Goal: Task Accomplishment & Management: Manage account settings

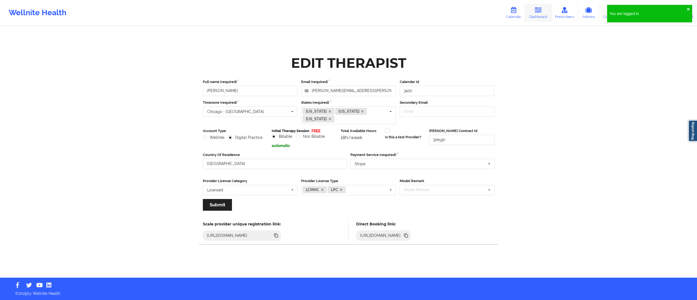
click at [533, 15] on link "Dashboard" at bounding box center [538, 13] width 26 height 18
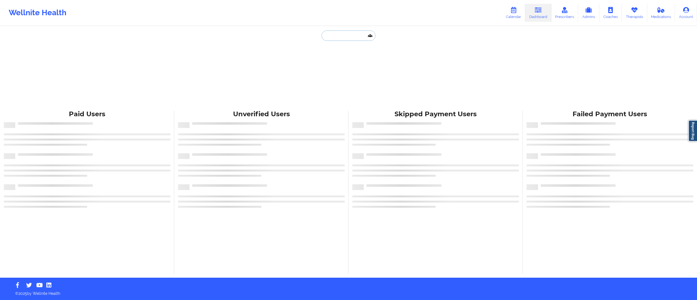
click at [344, 37] on input "text" at bounding box center [349, 36] width 54 height 10
paste input "[EMAIL_ADDRESS][DOMAIN_NAME]"
type input "[EMAIL_ADDRESS][DOMAIN_NAME]"
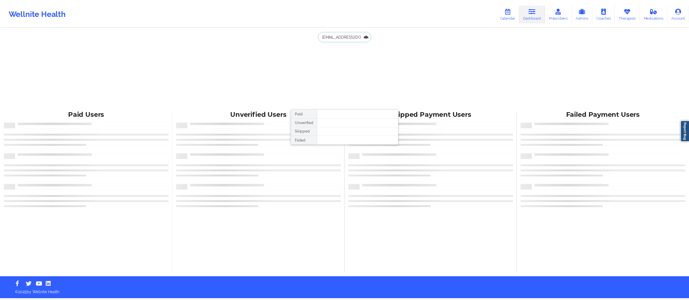
scroll to position [0, 3]
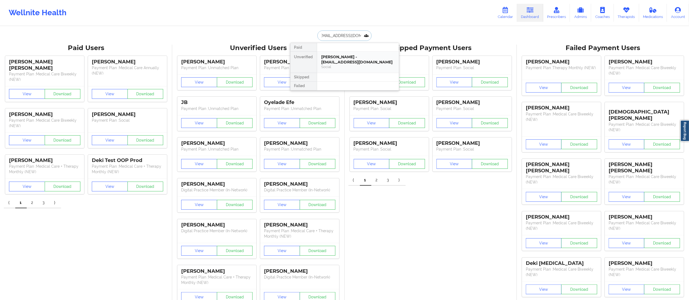
click at [346, 65] on div "Social" at bounding box center [357, 67] width 73 height 5
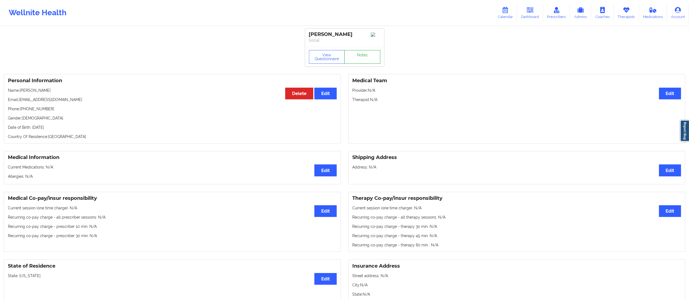
click at [361, 55] on link "Notes" at bounding box center [362, 57] width 36 height 14
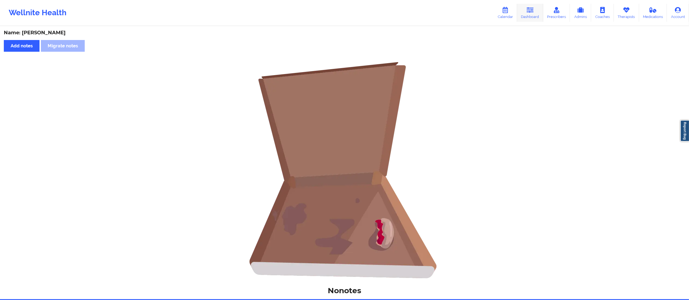
click at [537, 15] on link "Dashboard" at bounding box center [530, 13] width 26 height 18
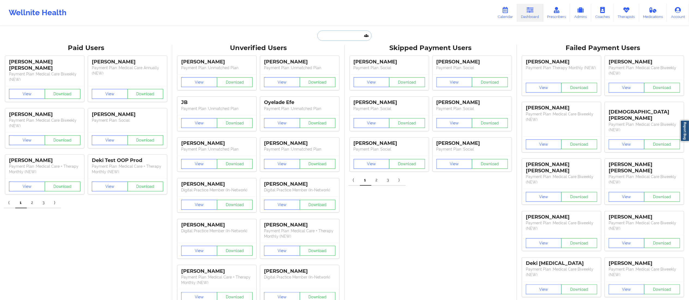
click at [341, 36] on input "text" at bounding box center [344, 36] width 54 height 10
paste input "[EMAIL_ADDRESS][DOMAIN_NAME]"
type input "[EMAIL_ADDRESS][DOMAIN_NAME]"
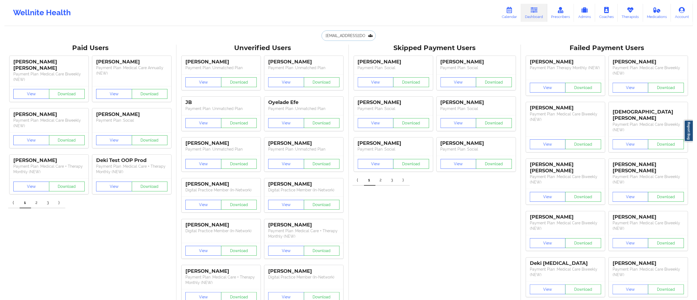
scroll to position [0, 3]
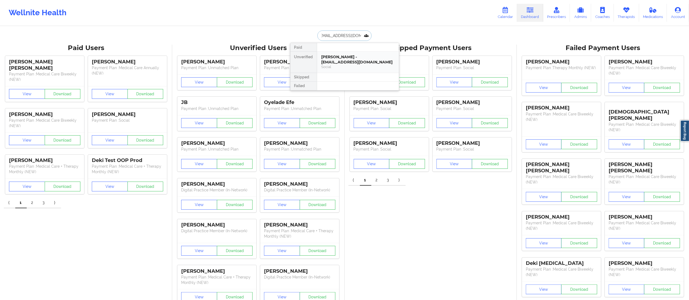
click at [344, 65] on div "Calicia Boyd - caliciaboyd74@gmail.com" at bounding box center [357, 59] width 73 height 10
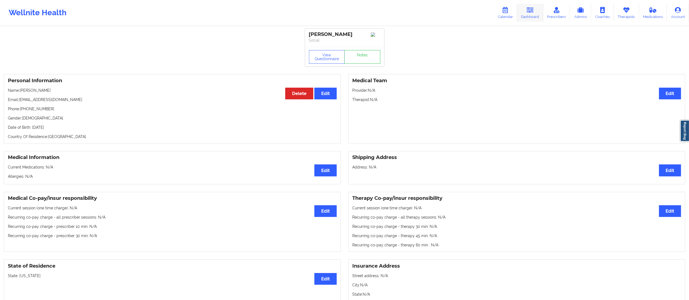
click at [531, 15] on link "Dashboard" at bounding box center [530, 13] width 26 height 18
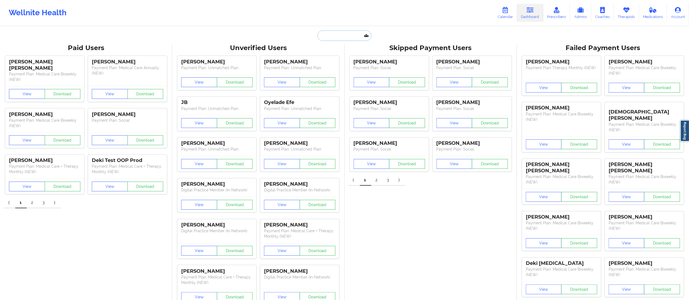
click at [337, 37] on input "text" at bounding box center [344, 36] width 54 height 10
paste input "[EMAIL_ADDRESS][DOMAIN_NAME]"
type input "[EMAIL_ADDRESS][DOMAIN_NAME]"
click at [343, 59] on div "Kaitlyn Mala - 0737929@gmail.com" at bounding box center [357, 59] width 73 height 10
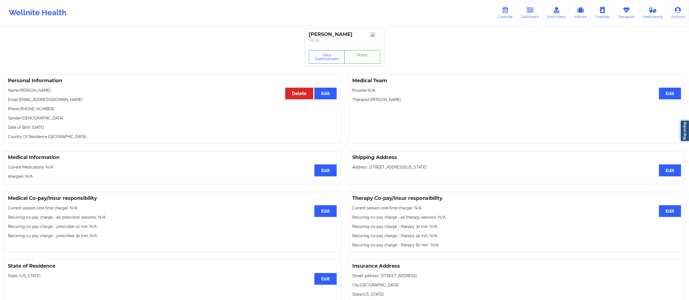
click at [355, 57] on link "Notes" at bounding box center [362, 57] width 36 height 14
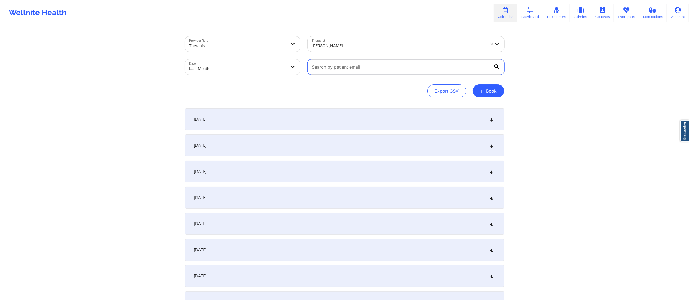
click at [419, 68] on input "text" at bounding box center [406, 66] width 197 height 15
paste input "[EMAIL_ADDRESS][DOMAIN_NAME]"
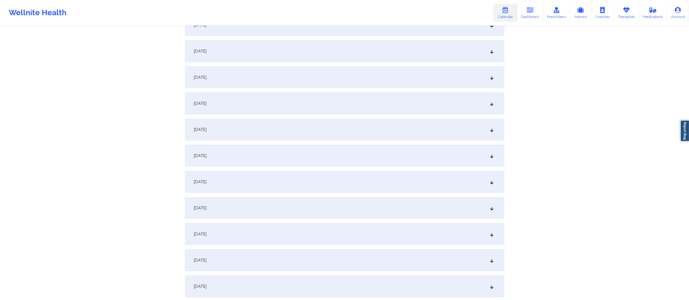
scroll to position [632, 0]
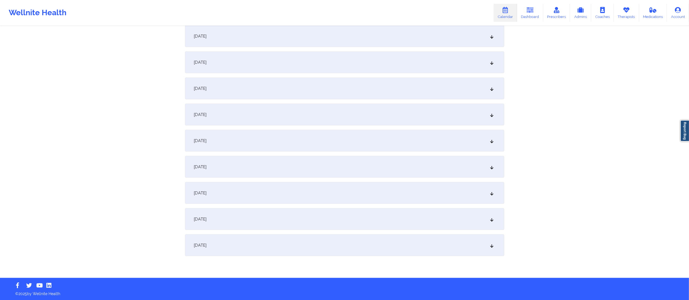
click at [283, 142] on div "[DATE]" at bounding box center [344, 141] width 319 height 22
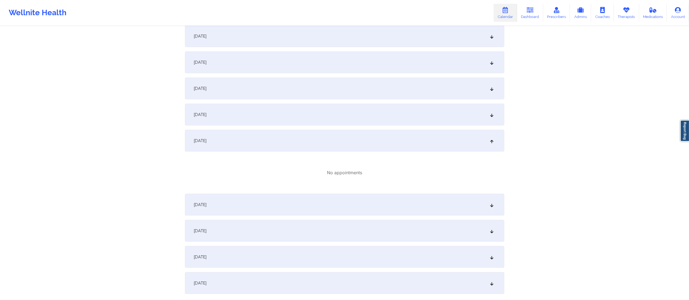
click at [256, 137] on div "[DATE]" at bounding box center [344, 141] width 319 height 22
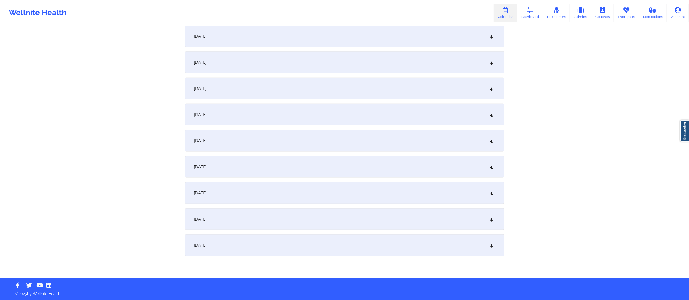
click at [266, 112] on div "[DATE]" at bounding box center [344, 115] width 319 height 22
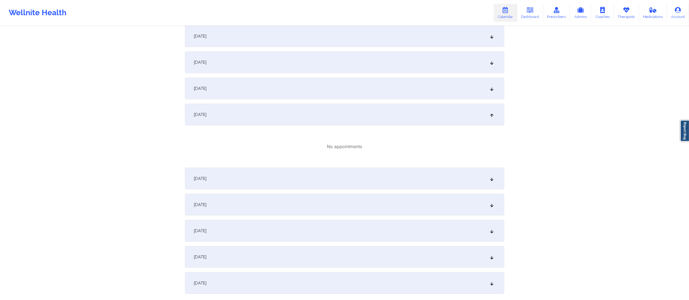
click at [266, 112] on div "[DATE]" at bounding box center [344, 115] width 319 height 22
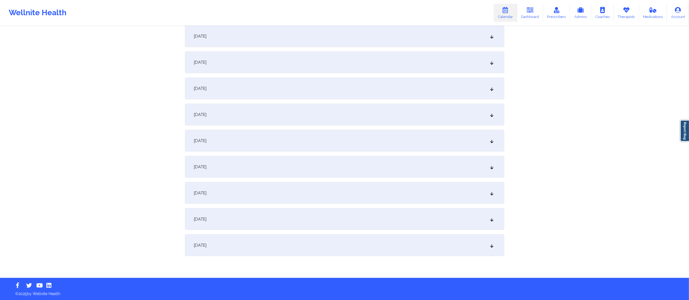
click at [252, 145] on div "[DATE]" at bounding box center [344, 141] width 319 height 22
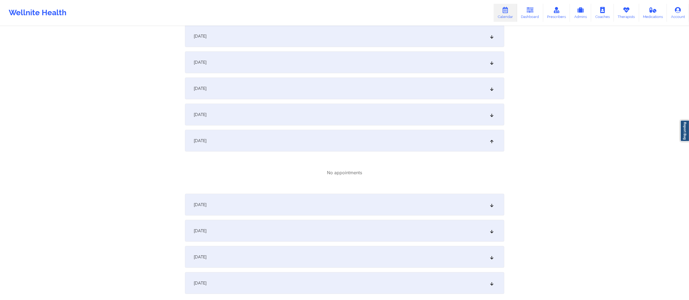
click at [256, 203] on div "[DATE]" at bounding box center [344, 205] width 319 height 22
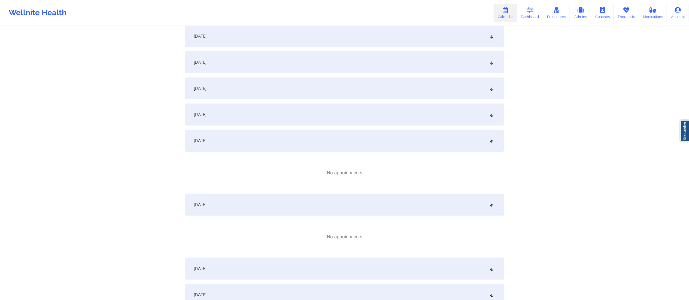
click at [281, 205] on div "[DATE]" at bounding box center [344, 205] width 319 height 22
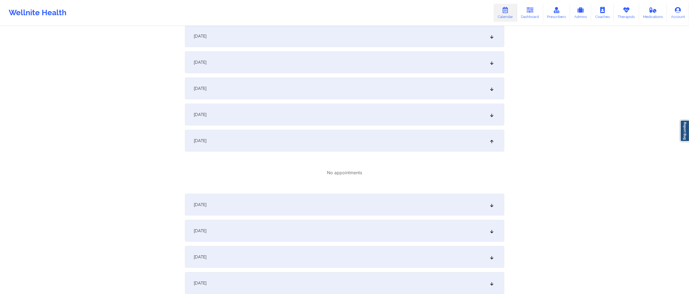
click at [276, 140] on div "[DATE]" at bounding box center [344, 141] width 319 height 22
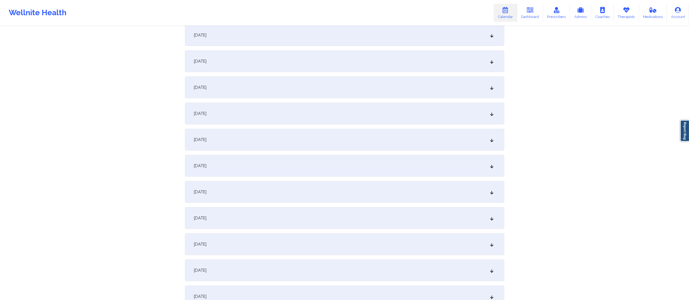
scroll to position [0, 0]
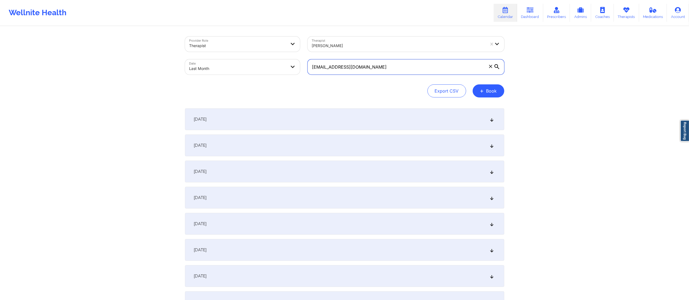
drag, startPoint x: 289, startPoint y: 65, endPoint x: 256, endPoint y: 60, distance: 33.1
click at [256, 60] on div "Provider Role Therapist Therapist [PERSON_NAME] Date Last Month [EMAIL_ADDRESS]…" at bounding box center [344, 56] width 327 height 46
paste input "0737929"
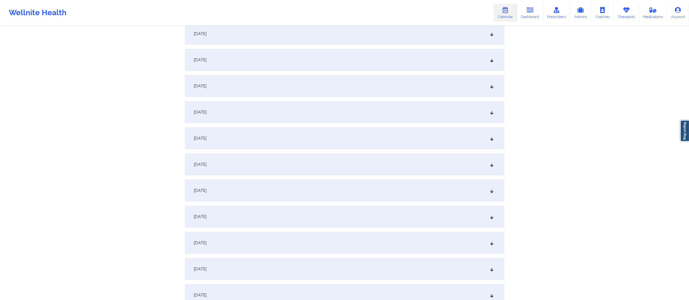
scroll to position [217, 0]
type input "[EMAIL_ADDRESS][DOMAIN_NAME]"
click at [260, 193] on div "[DATE]" at bounding box center [344, 190] width 319 height 22
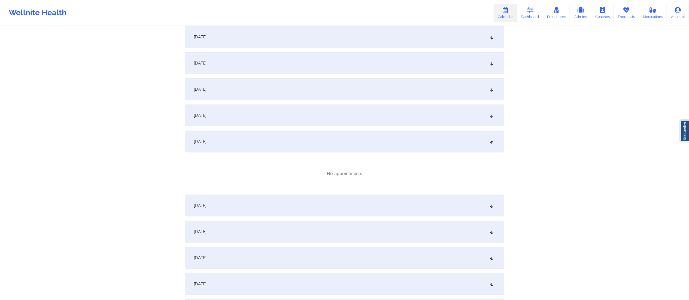
scroll to position [267, 0]
click at [265, 115] on div "[DATE]" at bounding box center [344, 113] width 319 height 22
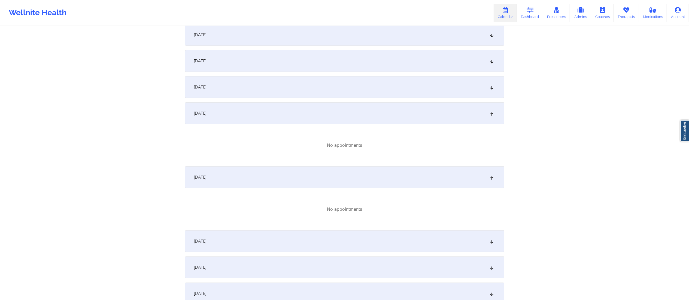
click at [265, 115] on div "[DATE]" at bounding box center [344, 113] width 319 height 22
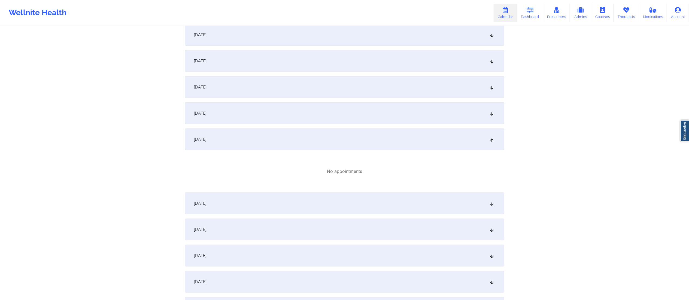
click at [278, 141] on div "[DATE]" at bounding box center [344, 140] width 319 height 22
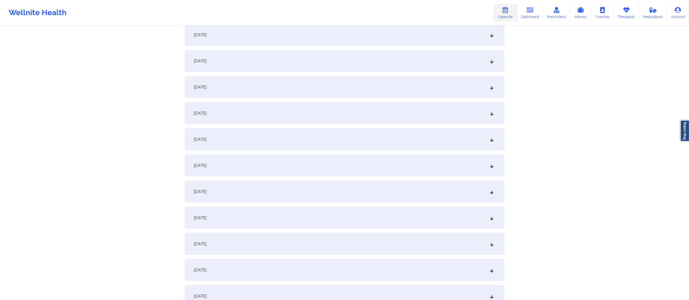
click at [279, 163] on div "[DATE]" at bounding box center [344, 166] width 319 height 22
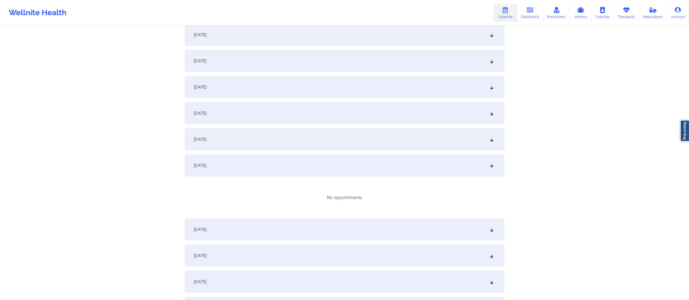
click at [278, 163] on div "[DATE]" at bounding box center [344, 166] width 319 height 22
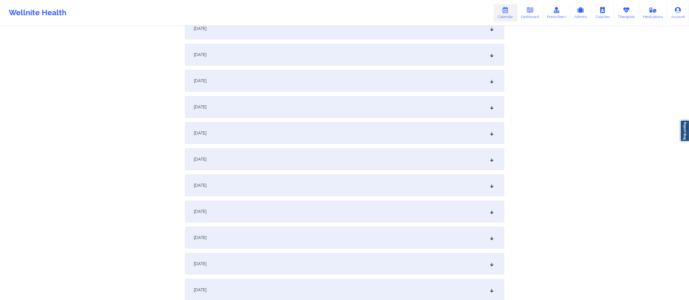
scroll to position [632, 0]
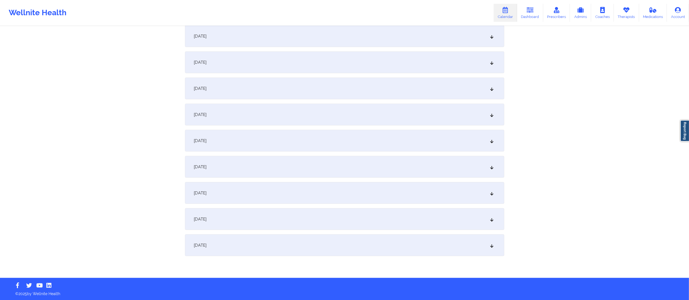
click at [261, 145] on div "[DATE]" at bounding box center [344, 141] width 319 height 22
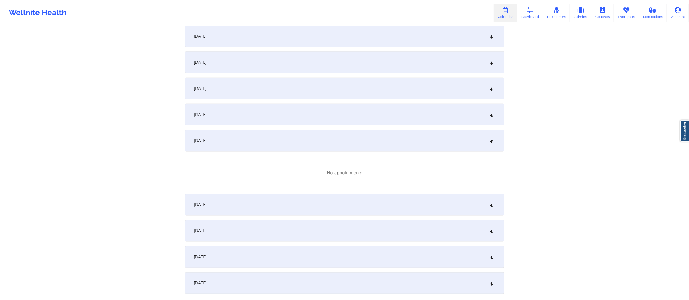
click at [259, 142] on div "[DATE]" at bounding box center [344, 141] width 319 height 22
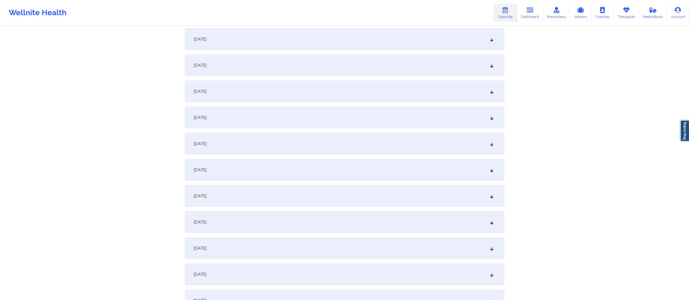
scroll to position [336, 0]
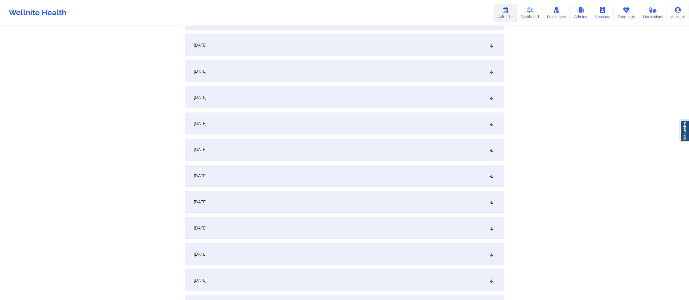
click at [284, 76] on div "[DATE]" at bounding box center [344, 71] width 319 height 22
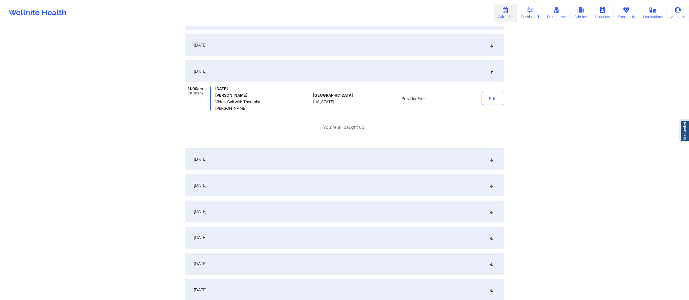
click at [332, 78] on div "[DATE]" at bounding box center [344, 71] width 319 height 22
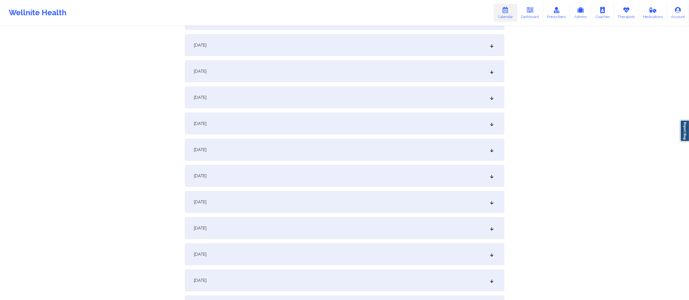
scroll to position [632, 0]
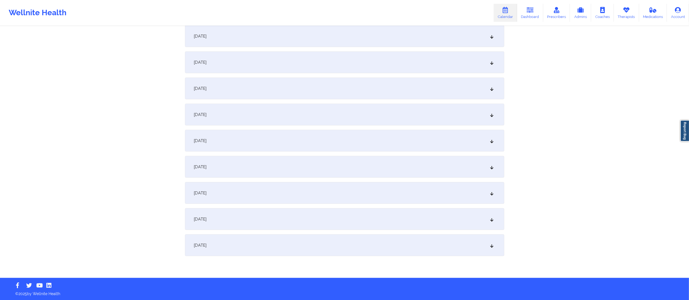
click at [274, 143] on div "[DATE]" at bounding box center [344, 141] width 319 height 22
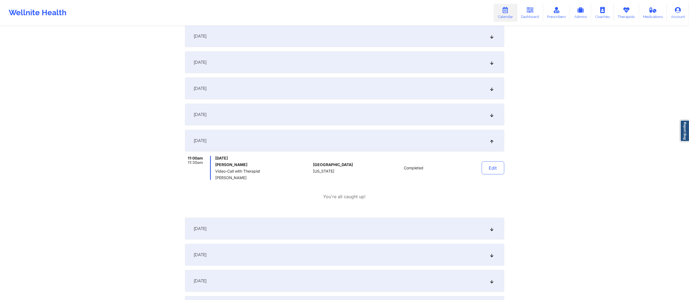
click at [273, 142] on div "[DATE]" at bounding box center [344, 141] width 319 height 22
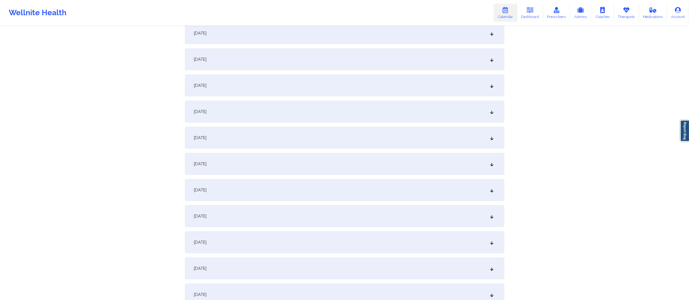
scroll to position [343, 0]
click at [265, 62] on div "[DATE]" at bounding box center [344, 64] width 319 height 22
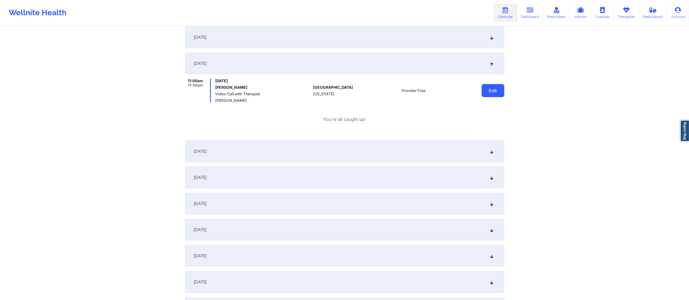
click at [492, 92] on button "Edit" at bounding box center [493, 90] width 23 height 13
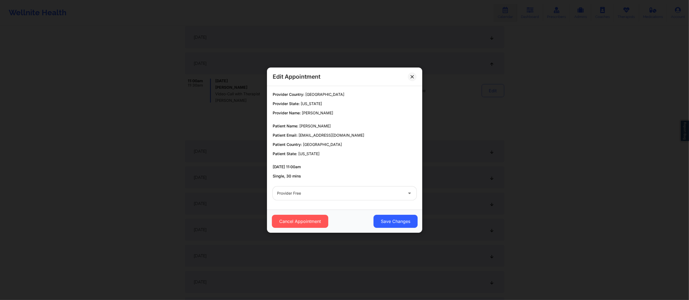
click at [332, 194] on div at bounding box center [340, 193] width 126 height 7
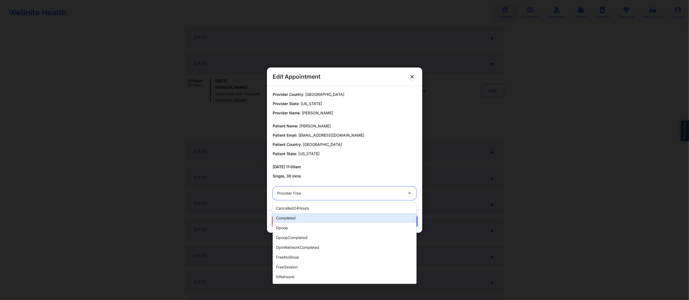
click at [316, 217] on div "completed" at bounding box center [345, 218] width 144 height 10
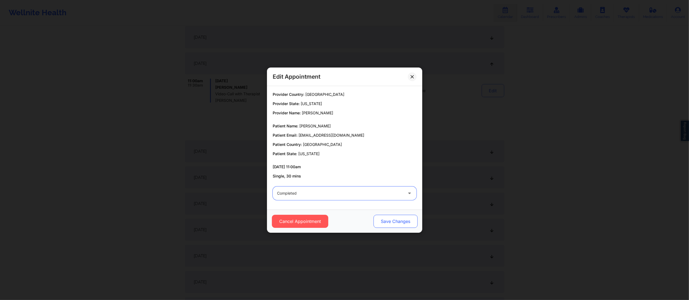
click at [388, 223] on button "Save Changes" at bounding box center [395, 221] width 44 height 13
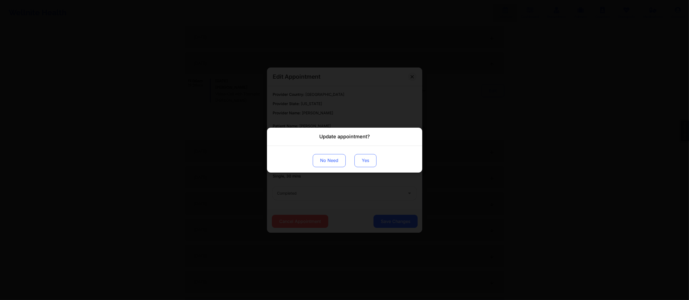
click at [361, 159] on button "Yes" at bounding box center [365, 160] width 22 height 13
